Goal: Transaction & Acquisition: Purchase product/service

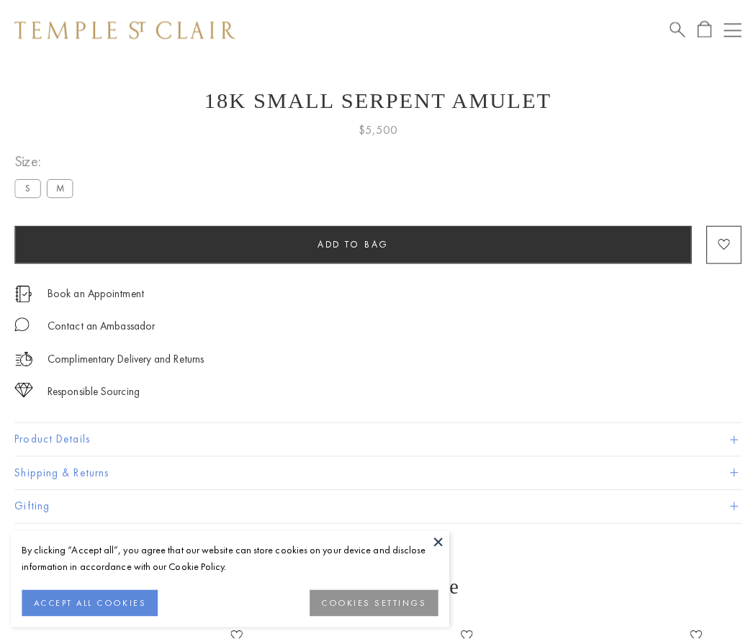
scroll to position [31, 0]
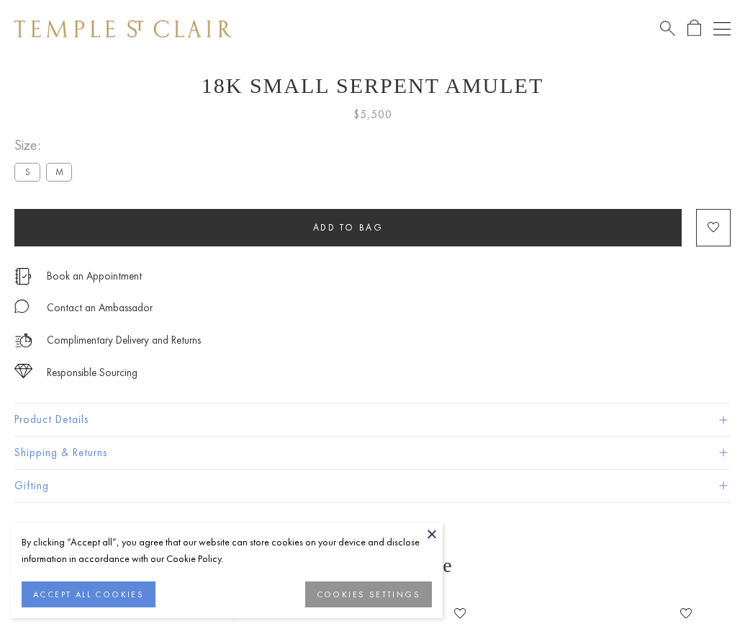
click at [348, 227] on span "Add to bag" at bounding box center [348, 227] width 71 height 12
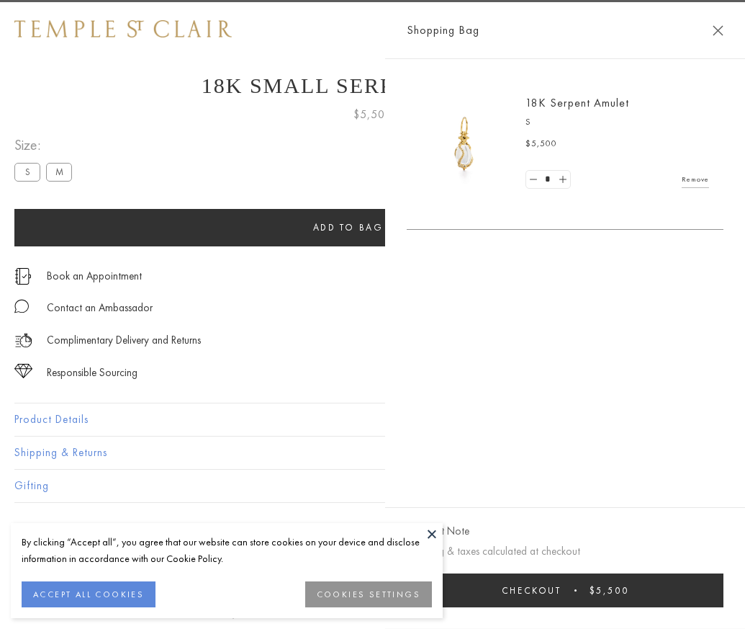
click at [724, 601] on button "Checkout $5,500" at bounding box center [565, 590] width 317 height 34
